Goal: Information Seeking & Learning: Learn about a topic

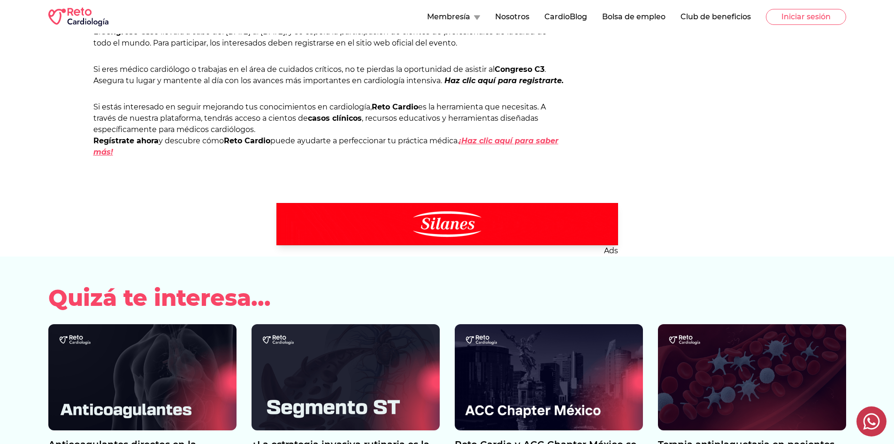
scroll to position [798, 0]
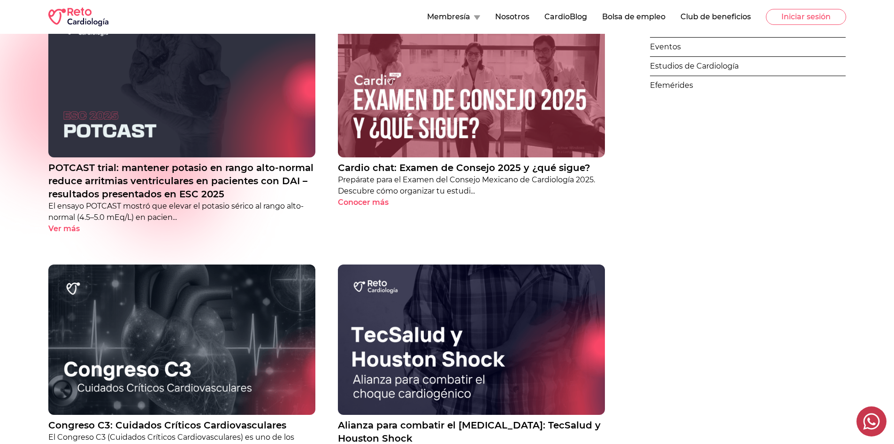
scroll to position [156, 0]
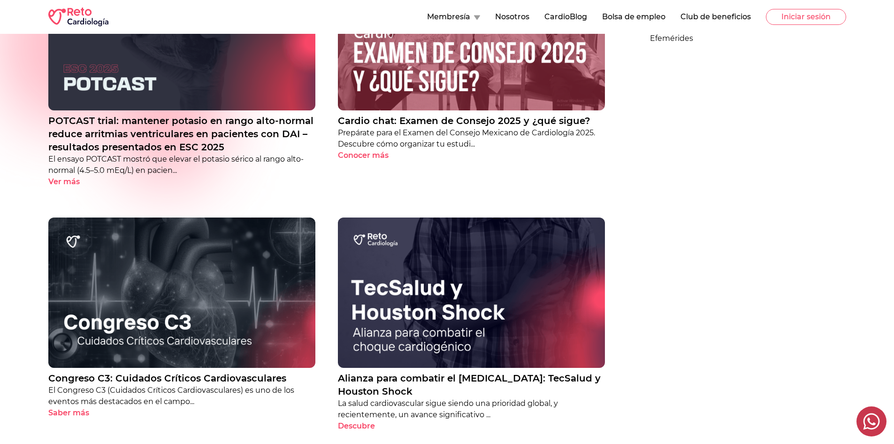
click at [233, 321] on img at bounding box center [181, 292] width 267 height 150
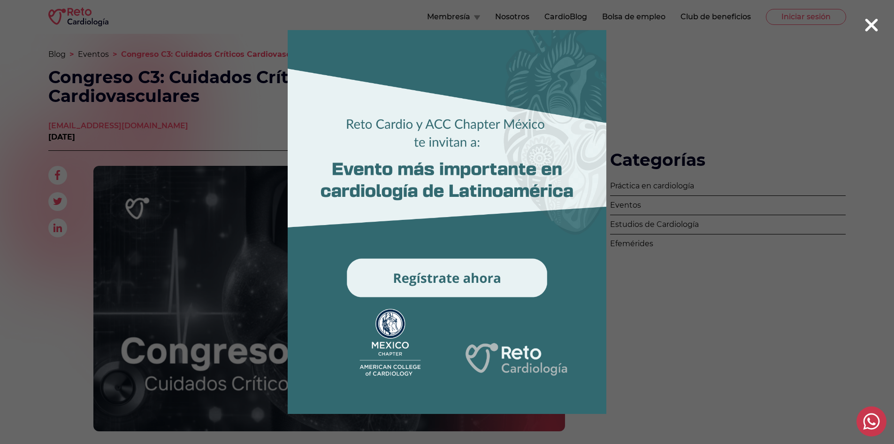
click at [644, 283] on div at bounding box center [447, 222] width 421 height 444
click at [864, 27] on div at bounding box center [447, 222] width 894 height 444
click at [873, 27] on icon at bounding box center [872, 25] width 13 height 13
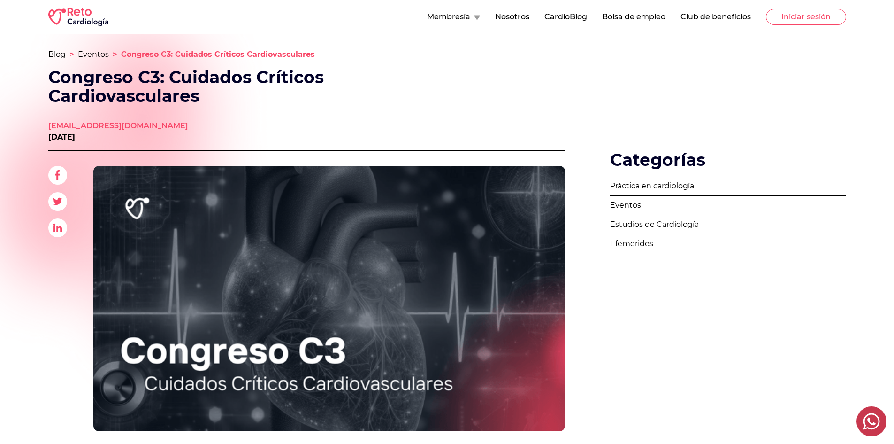
scroll to position [156, 0]
